Goal: Navigation & Orientation: Find specific page/section

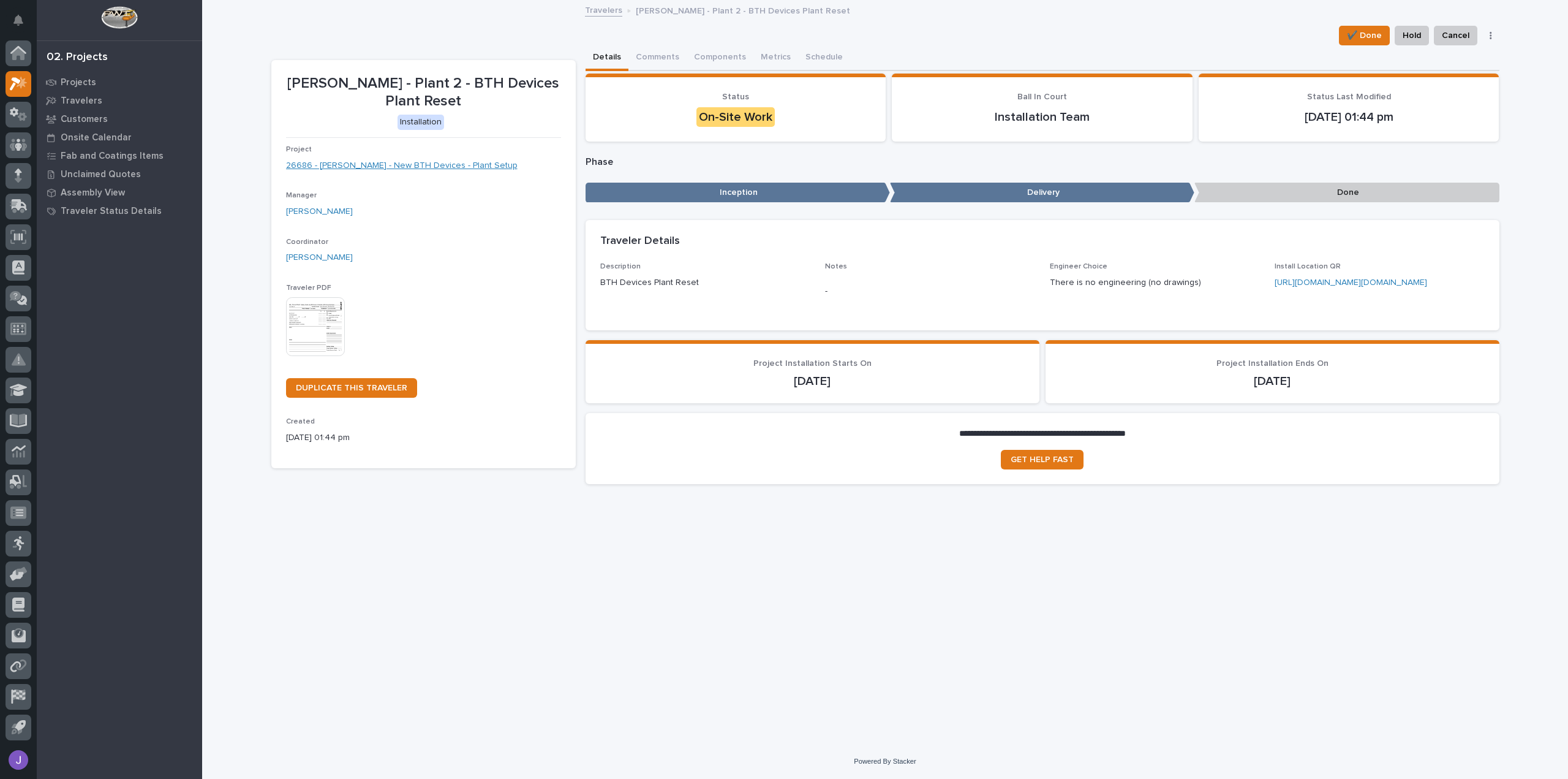
click at [427, 164] on link "26686 - Brinkley RV - New BTH Devices - Plant Setup" at bounding box center [402, 165] width 232 height 12
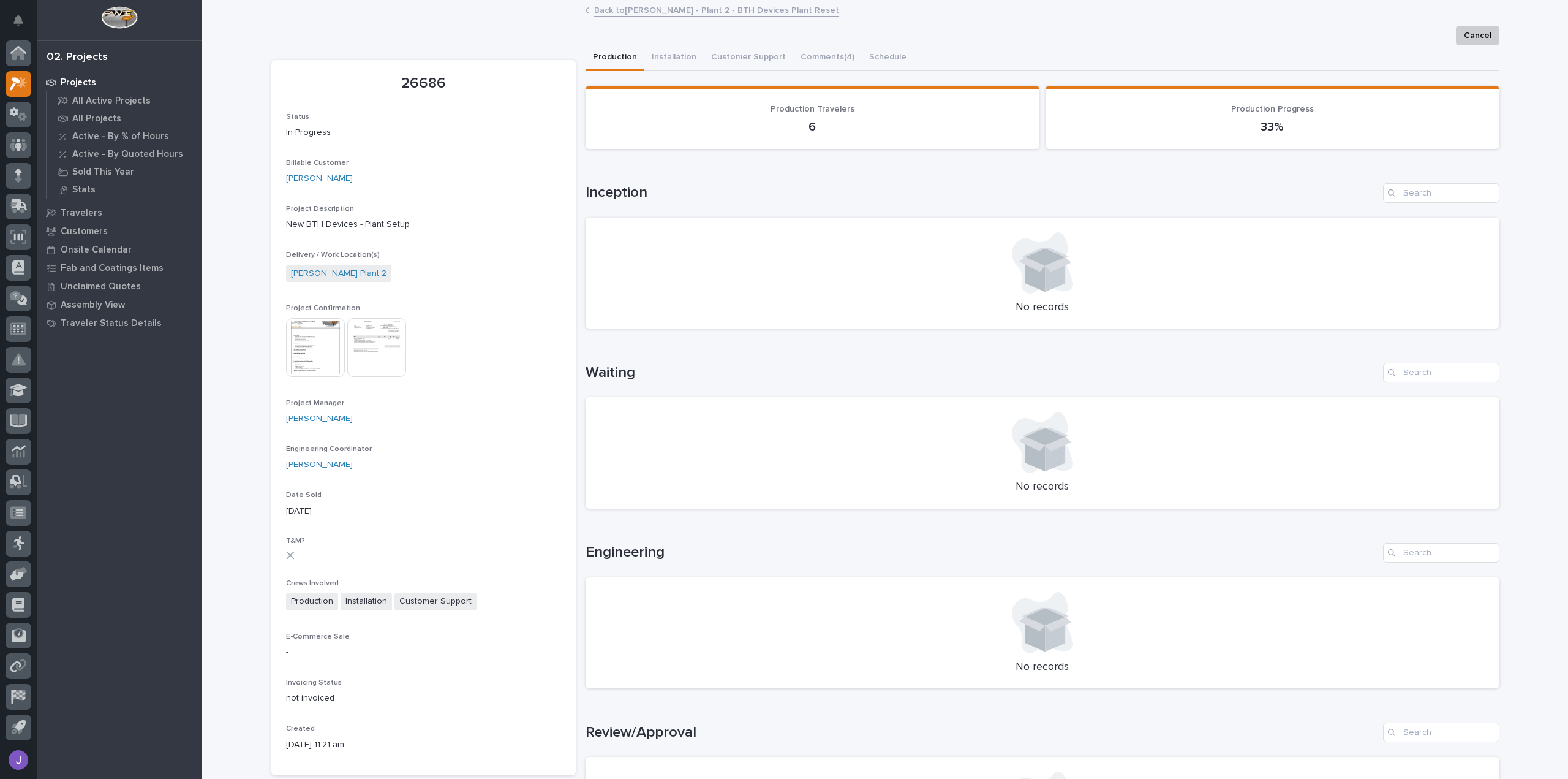
click at [314, 331] on img at bounding box center [315, 347] width 59 height 59
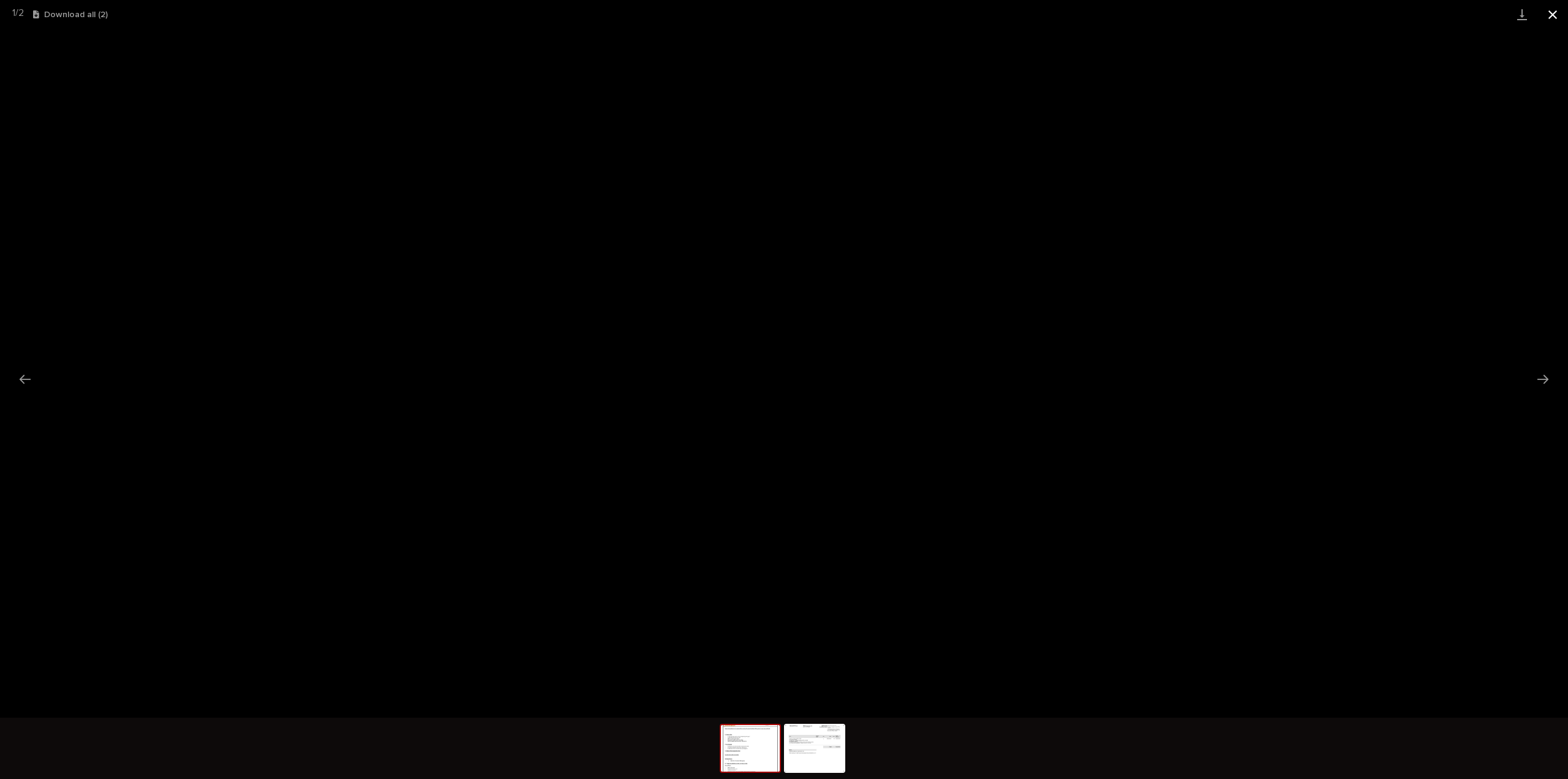
click at [1558, 16] on button "Close gallery" at bounding box center [1552, 14] width 31 height 29
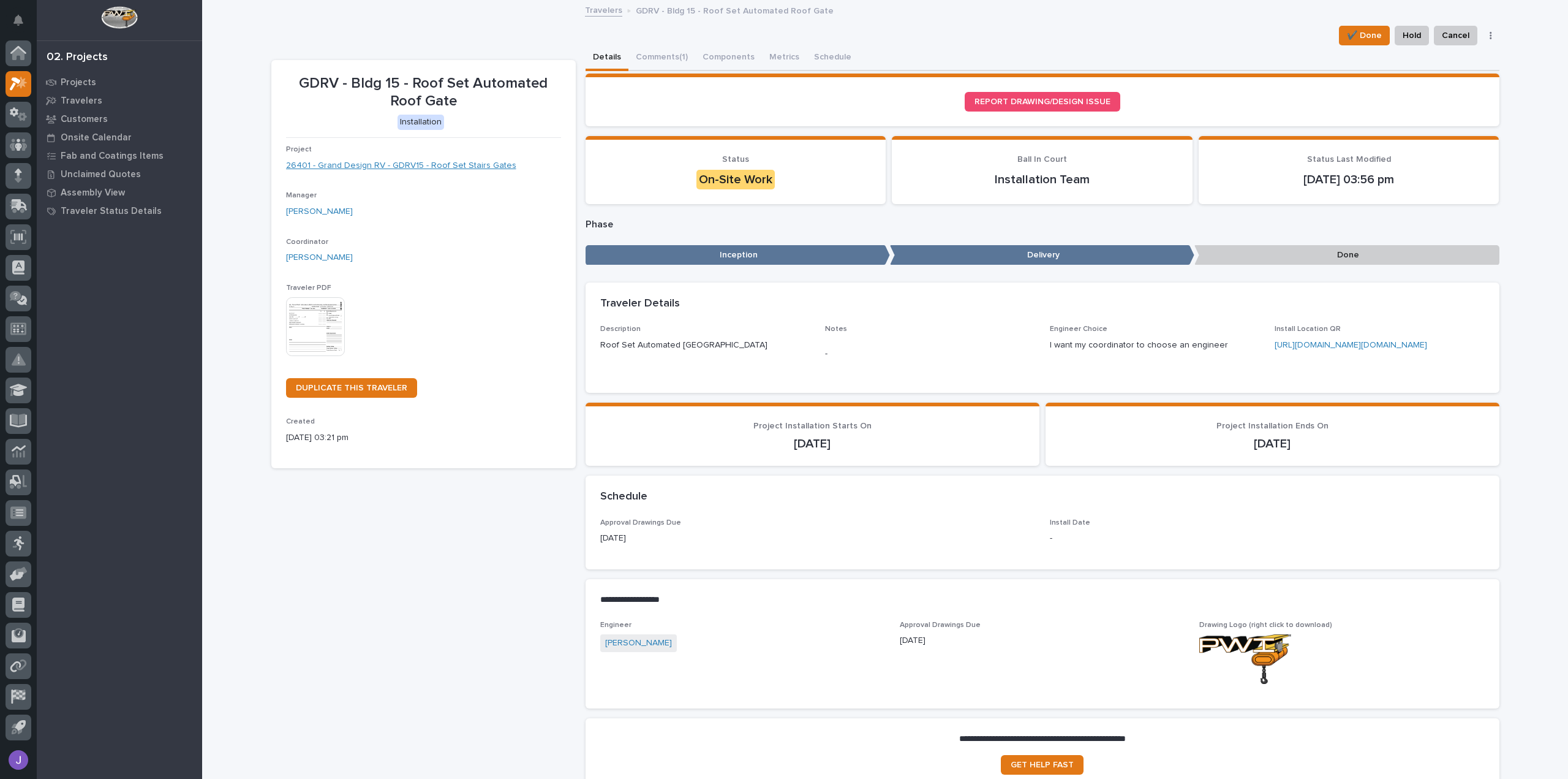
click at [394, 167] on link "26401 - Grand Design RV - GDRV15 - Roof Set Stairs Gates" at bounding box center [401, 165] width 230 height 12
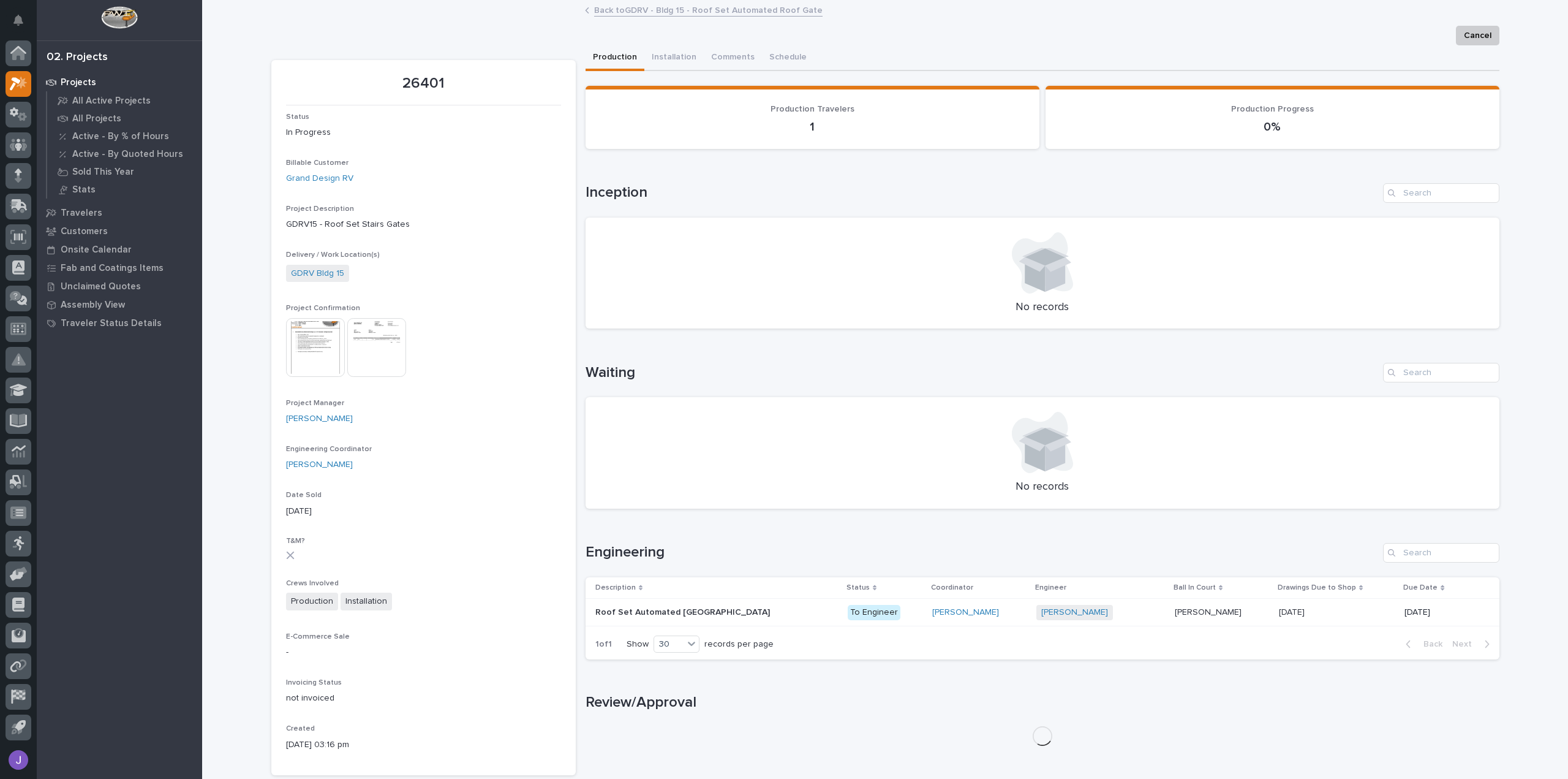
click at [322, 368] on img at bounding box center [315, 347] width 59 height 59
